Goal: Task Accomplishment & Management: Manage account settings

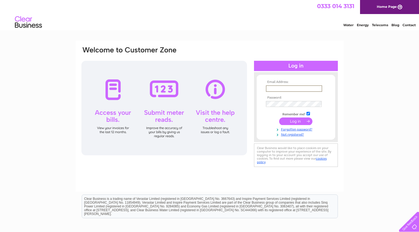
type input "[EMAIL_ADDRESS][PERSON_NAME][DOMAIN_NAME]"
click at [293, 120] on input "submit" at bounding box center [295, 122] width 33 height 8
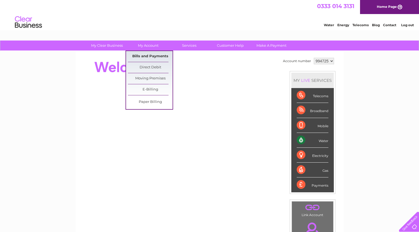
click at [149, 58] on link "Bills and Payments" at bounding box center [150, 56] width 45 height 11
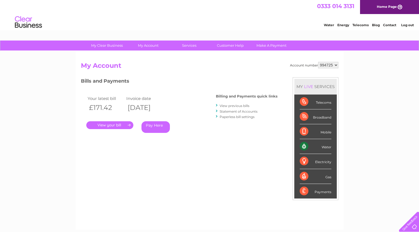
click at [114, 123] on link "." at bounding box center [109, 125] width 47 height 8
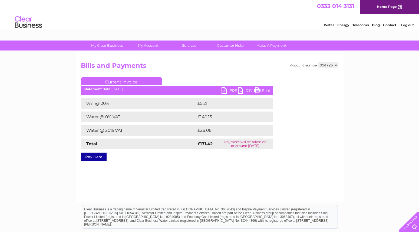
click at [230, 90] on link "PDF" at bounding box center [229, 91] width 16 height 8
